Goal: Task Accomplishment & Management: Manage account settings

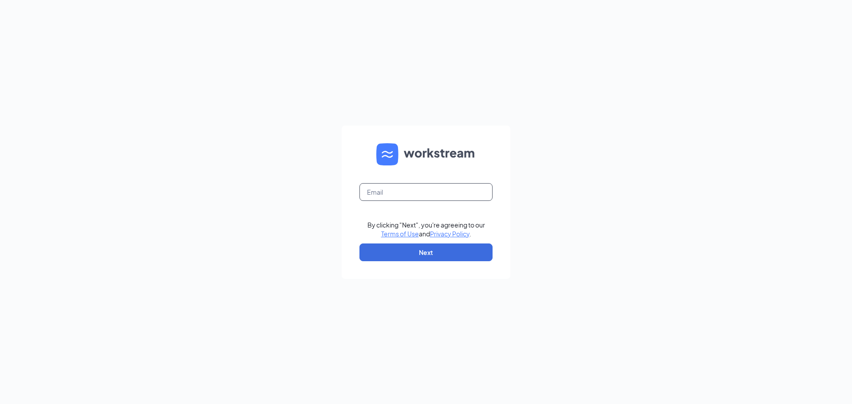
click at [413, 194] on input "text" at bounding box center [426, 192] width 133 height 18
click at [427, 190] on input "text" at bounding box center [426, 192] width 133 height 18
type input "[EMAIL_ADDRESS][DOMAIN_NAME]"
click at [419, 254] on button "Next" at bounding box center [426, 253] width 133 height 18
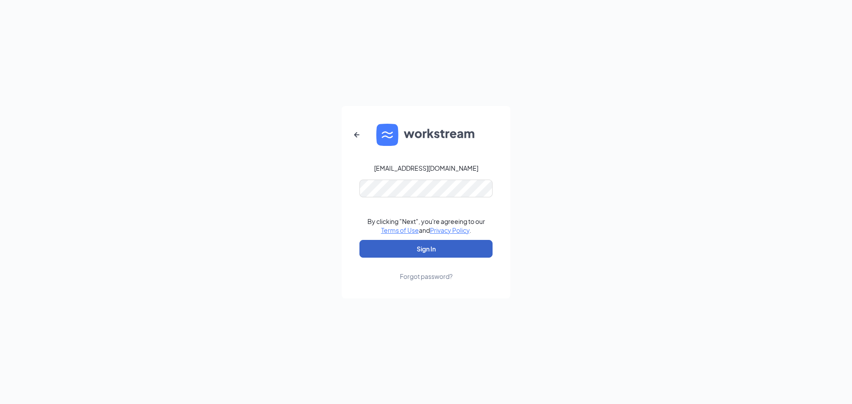
click at [416, 253] on button "Sign In" at bounding box center [426, 249] width 133 height 18
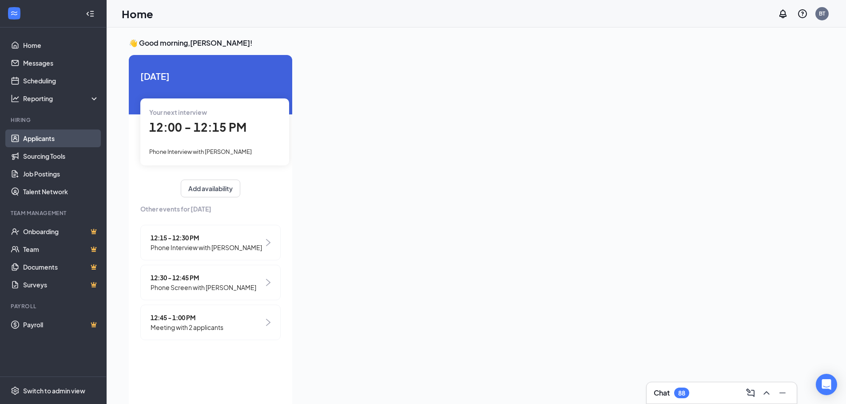
click at [52, 134] on link "Applicants" at bounding box center [61, 139] width 76 height 18
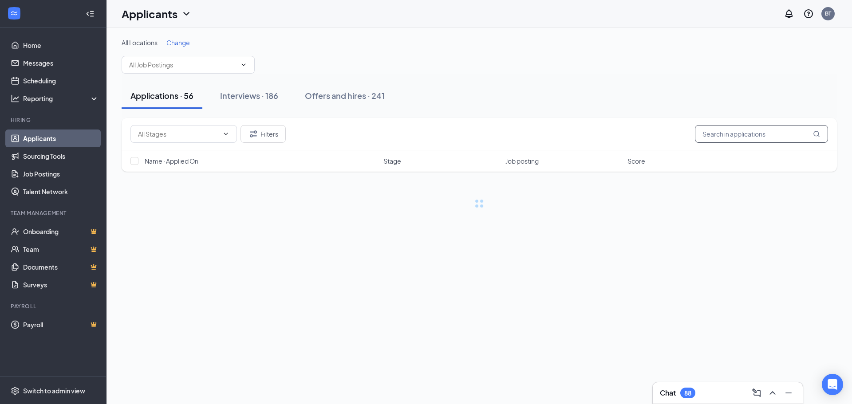
click at [741, 135] on input "text" at bounding box center [761, 134] width 133 height 18
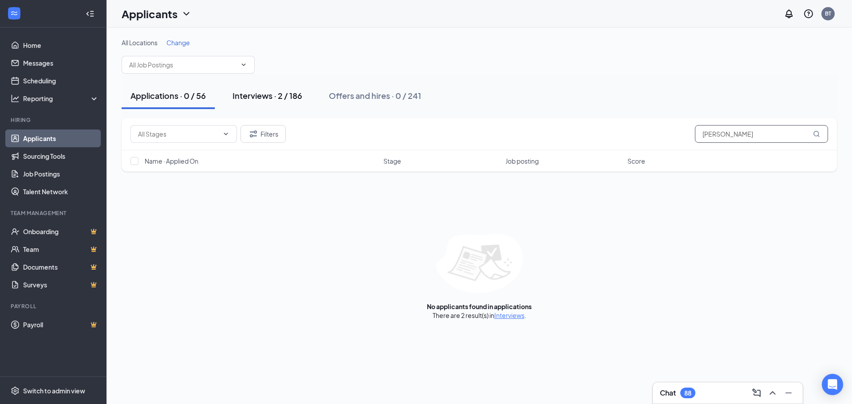
type input "morgan"
click at [293, 96] on div "Interviews · 2 / 186" at bounding box center [268, 95] width 70 height 11
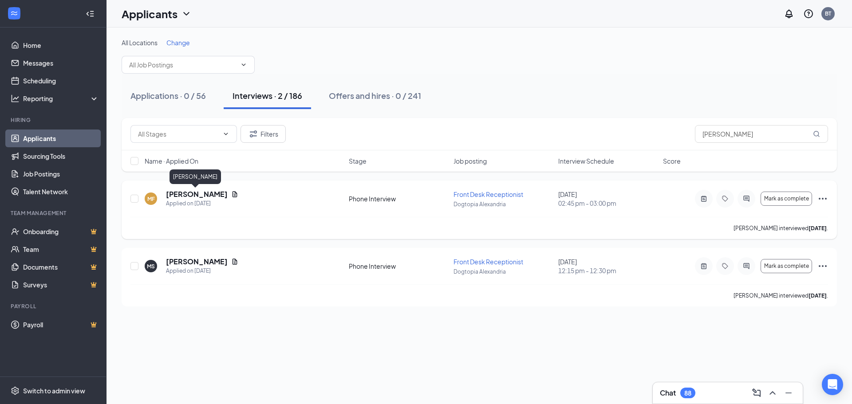
click at [186, 191] on h5 "Morgan Frazier" at bounding box center [197, 195] width 62 height 10
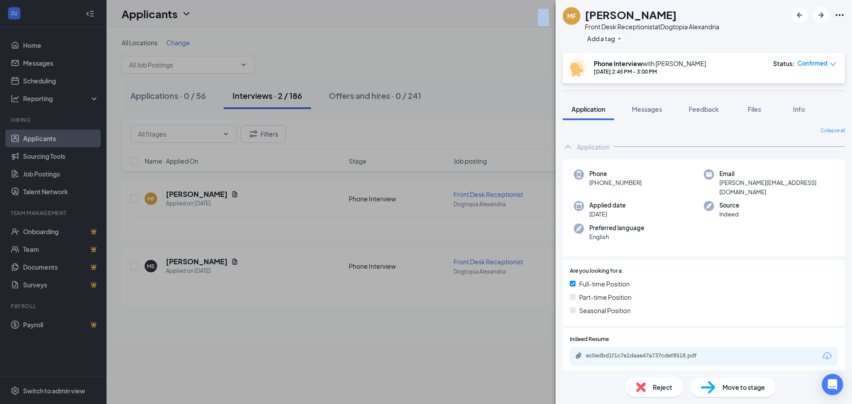
click at [538, 14] on div "MF Morgan Frazier Front Desk Receptionist at Dogtopia Alexandria Add a tag Phon…" at bounding box center [426, 202] width 852 height 404
click at [519, 49] on div "MF Morgan Frazier Front Desk Receptionist at Dogtopia Alexandria Add a tag Phon…" at bounding box center [426, 202] width 852 height 404
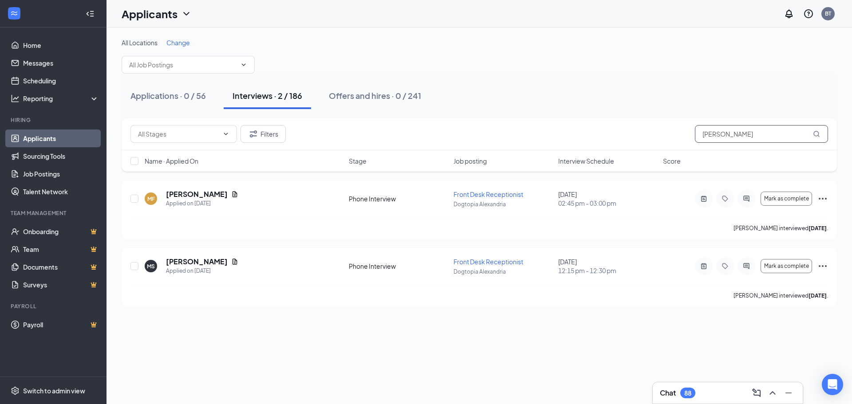
click at [722, 137] on input "morgan" at bounding box center [761, 134] width 133 height 18
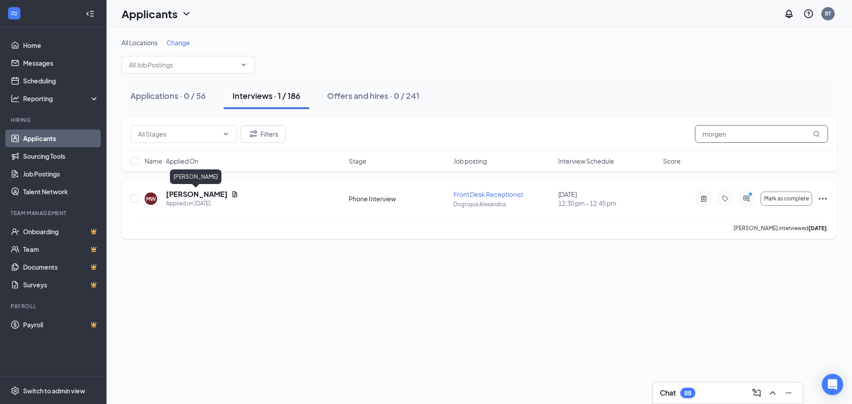
type input "morgen"
click at [215, 197] on h5 "Morgen Wellons" at bounding box center [197, 195] width 62 height 10
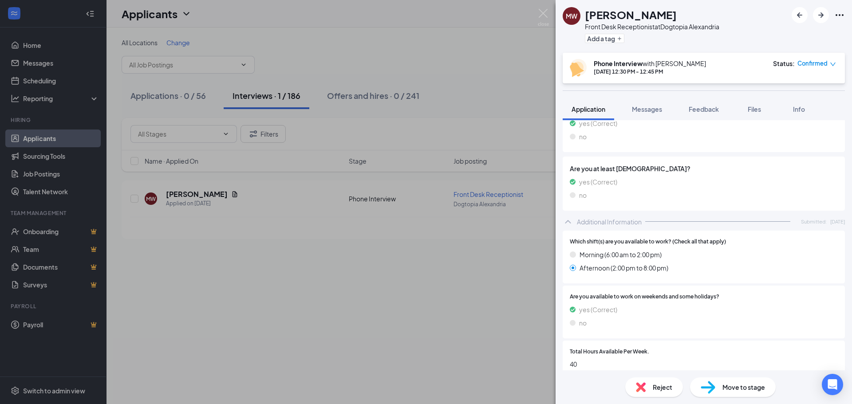
scroll to position [374, 0]
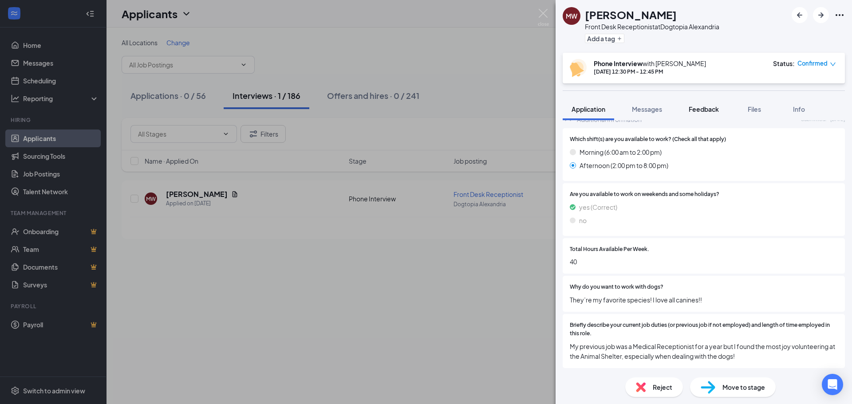
click at [694, 111] on span "Feedback" at bounding box center [704, 109] width 30 height 8
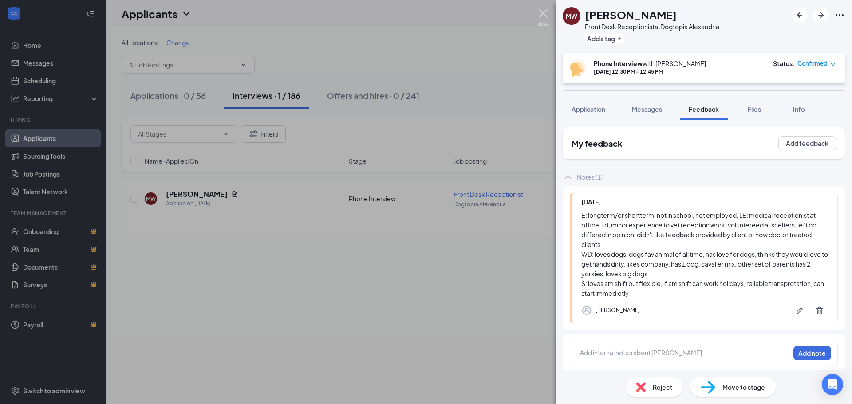
click at [541, 13] on img at bounding box center [543, 17] width 11 height 17
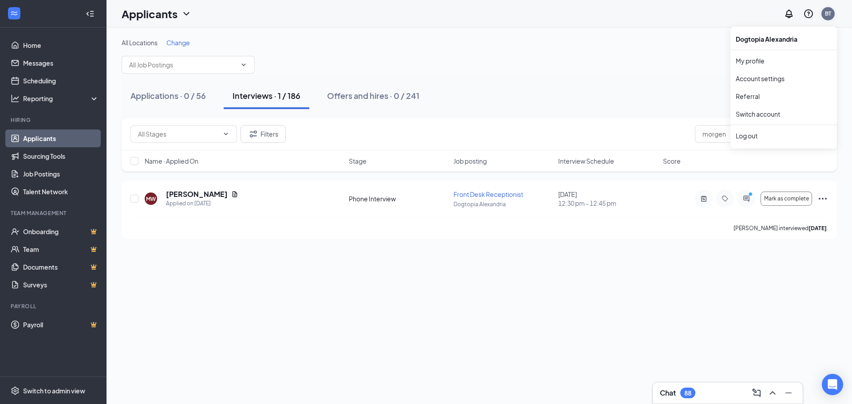
click at [828, 16] on div "BT" at bounding box center [828, 14] width 6 height 8
click at [751, 138] on input "morgen" at bounding box center [761, 134] width 133 height 18
click at [834, 12] on div "BT" at bounding box center [828, 13] width 13 height 13
click at [759, 141] on li "Log out" at bounding box center [784, 136] width 107 height 18
